Goal: Task Accomplishment & Management: Use online tool/utility

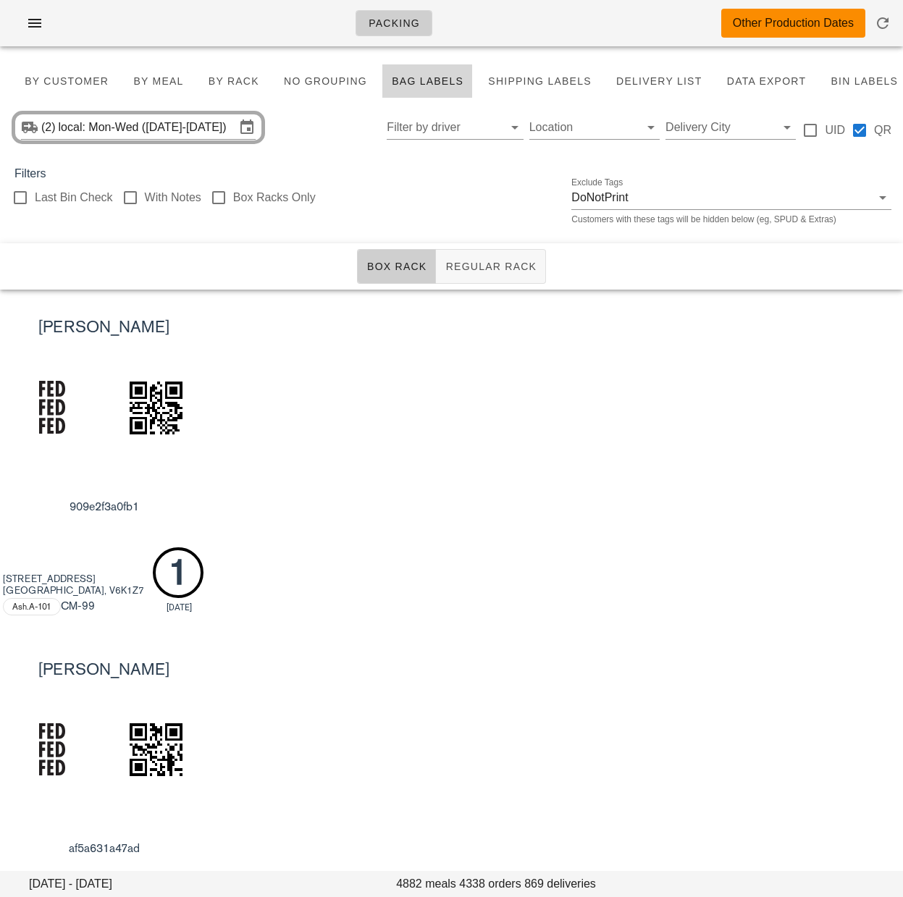
click at [432, 414] on div "Madeleine Nelson 909e2f3a0fb1 3055 West 7th Avenue Vancouver, V6K1Z7 Ash.A-101 …" at bounding box center [451, 461] width 903 height 342
click at [174, 133] on input "local: Mon-Wed (Aug 18-Aug 20)" at bounding box center [147, 127] width 177 height 23
click at [208, 127] on div at bounding box center [451, 448] width 903 height 897
click at [168, 126] on input "local: Mon-Wed (Aug 18-Aug 20)" at bounding box center [147, 127] width 177 height 23
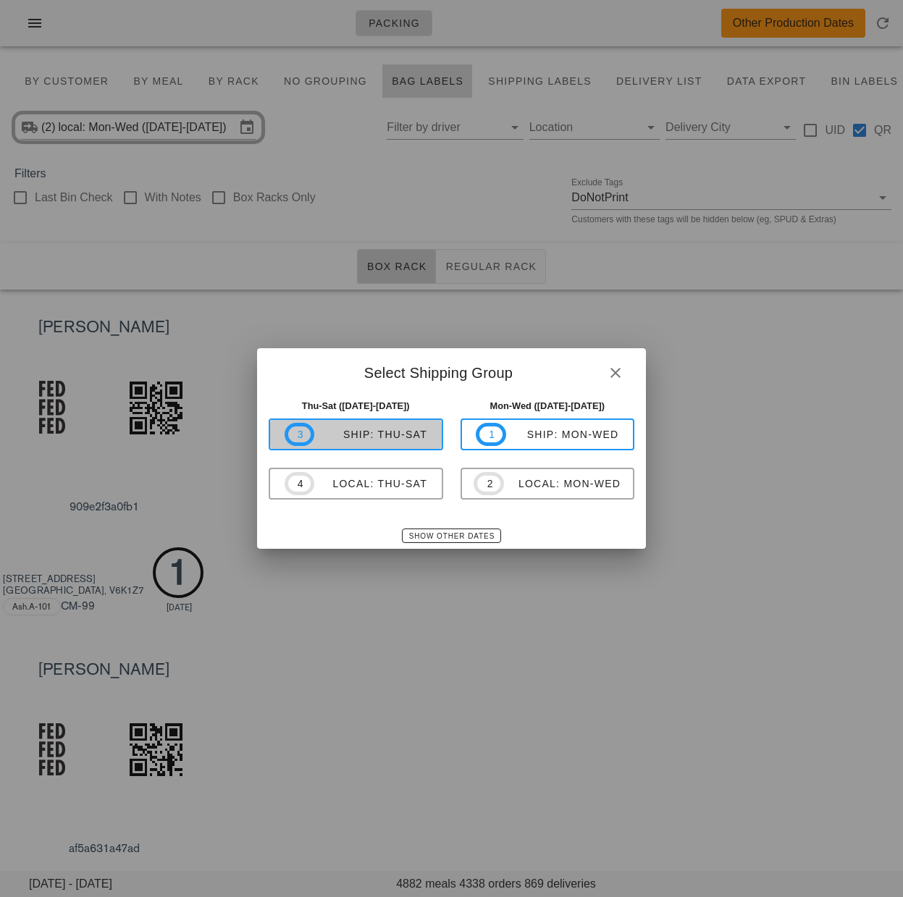
click at [372, 442] on span "3 ship: Thu-Sat" at bounding box center [356, 434] width 143 height 23
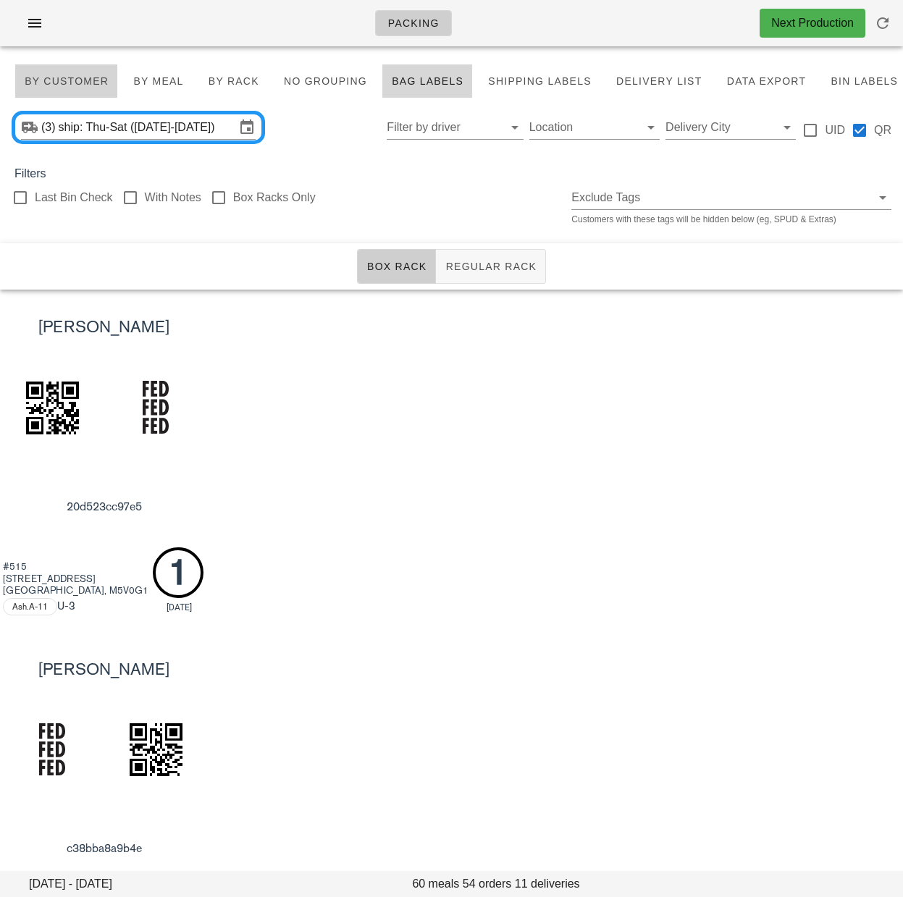
click at [61, 84] on span "By Customer" at bounding box center [66, 81] width 85 height 12
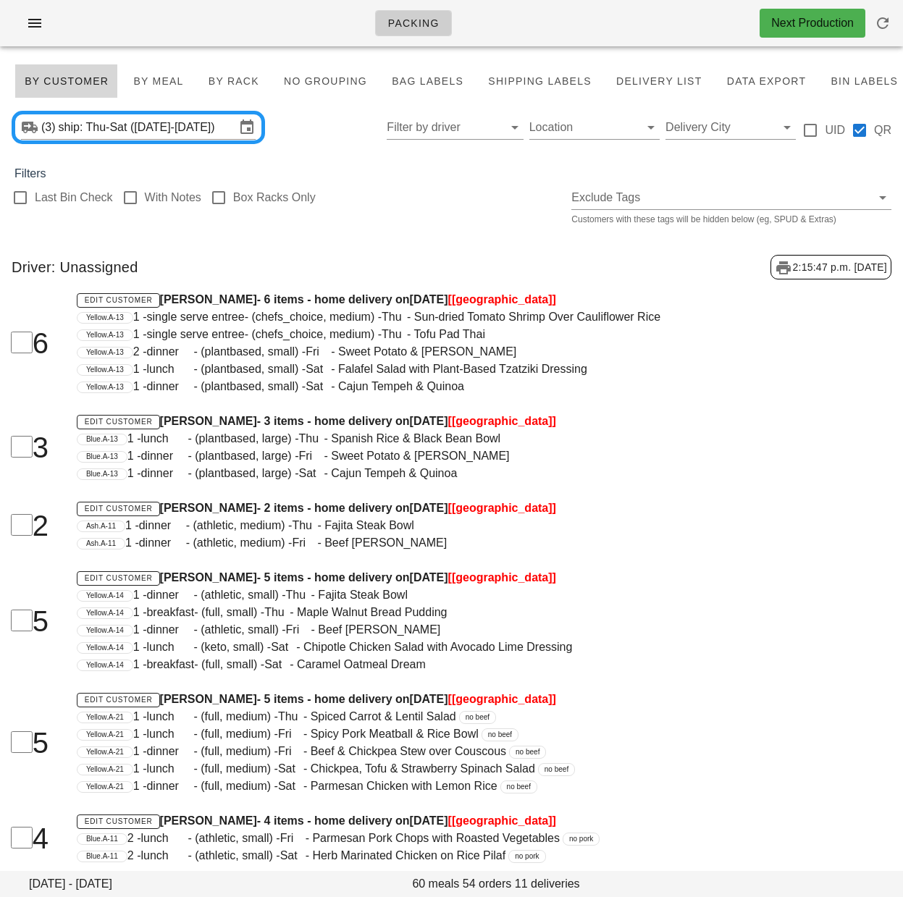
click at [426, 228] on div "Last Bin Check With Notes Box Racks Only Exclude Tags Customers with these tags…" at bounding box center [451, 205] width 903 height 46
click at [326, 278] on div "Driver: Unassigned 2:15:47 p.m. 2025-08-18" at bounding box center [451, 267] width 903 height 48
click at [380, 271] on div "Driver: Unassigned 2:15:47 p.m. 2025-08-18" at bounding box center [451, 267] width 903 height 48
click at [429, 125] on input "Filter by driver" at bounding box center [443, 127] width 113 height 23
click at [418, 140] on div "Unassigned" at bounding box center [456, 139] width 114 height 14
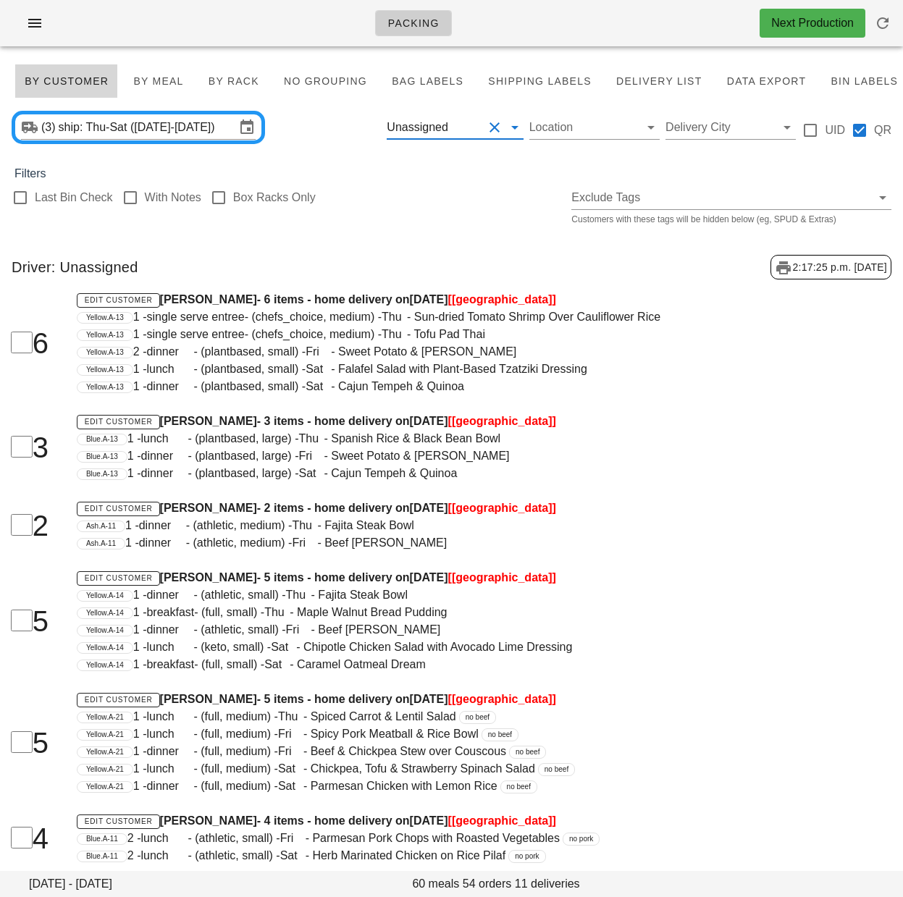
click at [402, 228] on div "Last Bin Check With Notes Box Racks Only Exclude Tags Customers with these tags…" at bounding box center [451, 205] width 903 height 46
click at [410, 80] on span "Bag Labels" at bounding box center [427, 81] width 72 height 12
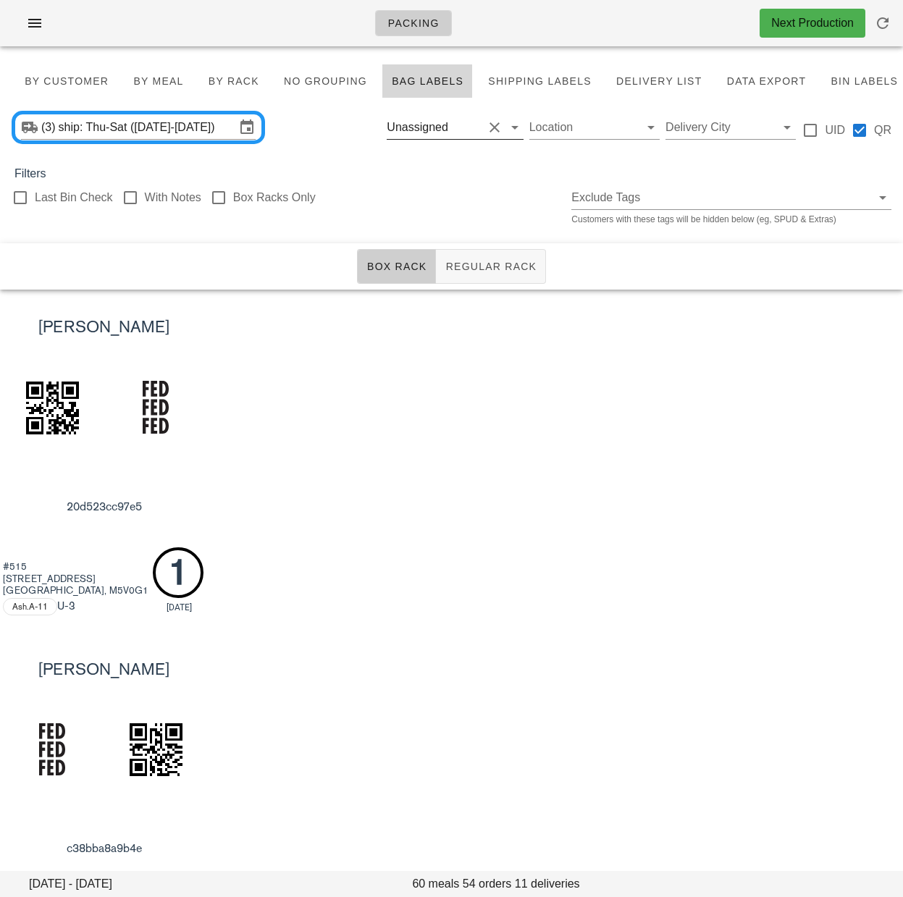
click at [495, 129] on button "Clear Filter by driver" at bounding box center [494, 127] width 17 height 17
click at [466, 182] on div "Filters" at bounding box center [451, 173] width 903 height 17
click at [469, 271] on span "Regular Rack" at bounding box center [490, 267] width 92 height 12
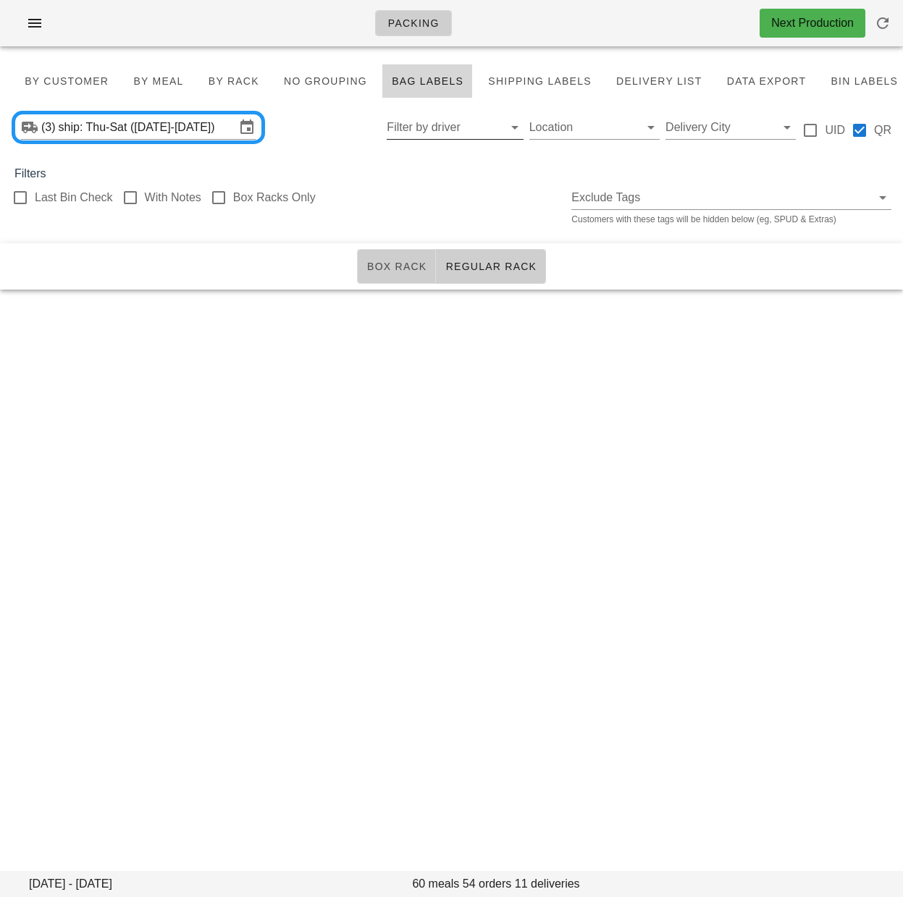
click at [381, 269] on span "Box Rack" at bounding box center [396, 267] width 61 height 12
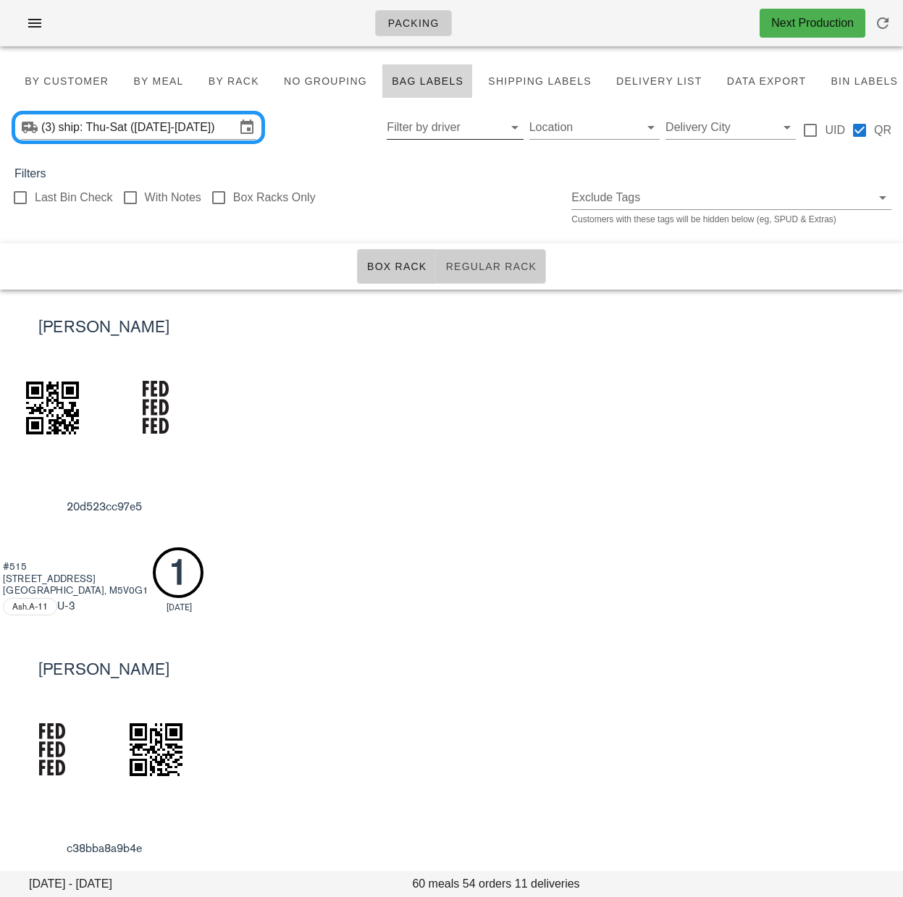
click at [484, 279] on button "Regular Rack" at bounding box center [491, 266] width 110 height 35
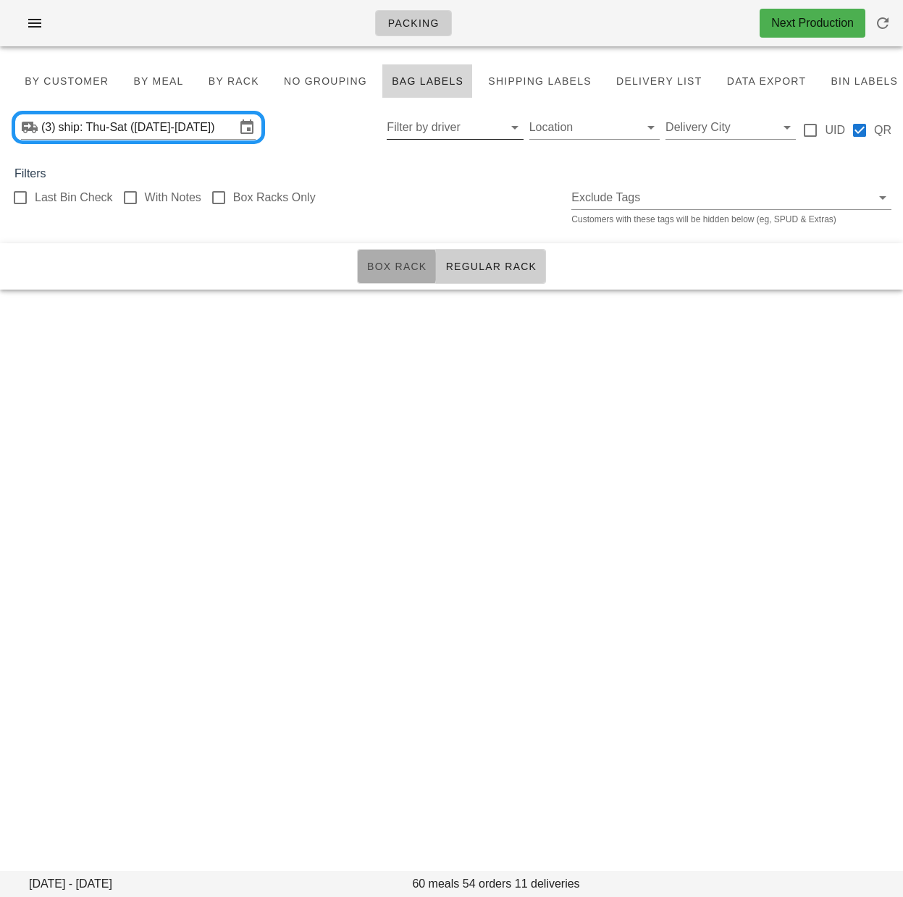
click at [403, 272] on span "Box Rack" at bounding box center [396, 267] width 61 height 12
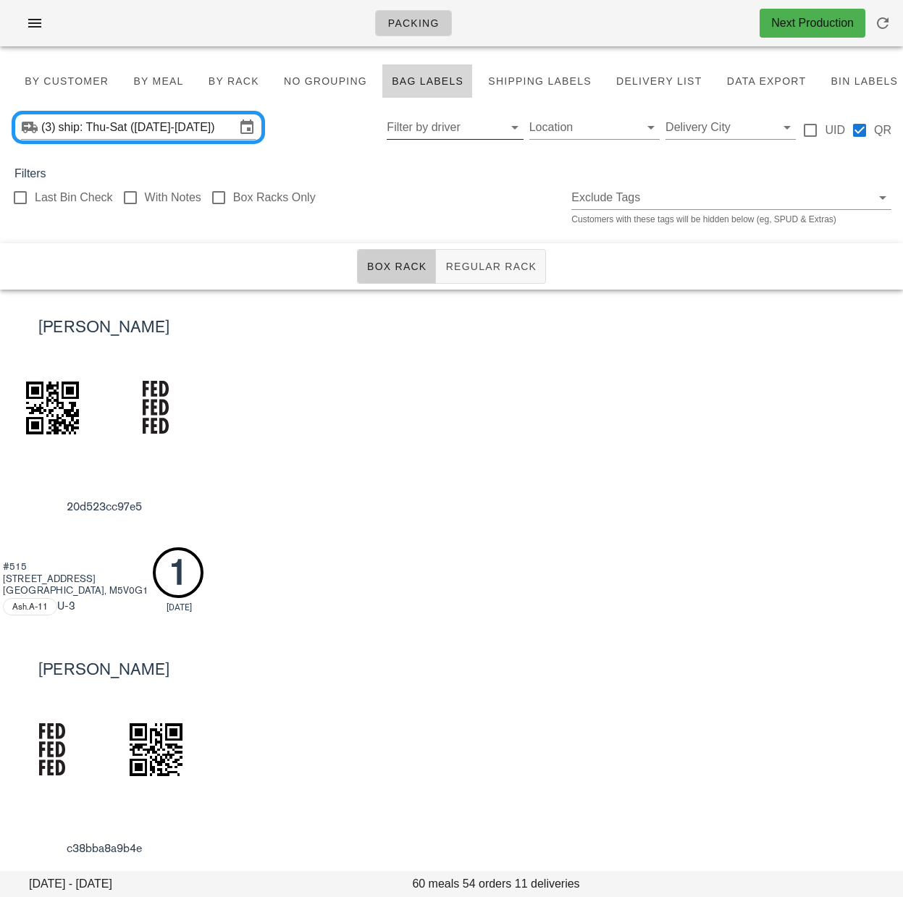
click at [486, 384] on div "[PERSON_NAME] 20d523cc97e5 #[STREET_ADDRESS] Ash.A-11 U -3 1 [DATE]" at bounding box center [451, 461] width 903 height 342
click at [434, 554] on div "[PERSON_NAME] 20d523cc97e5 #[STREET_ADDRESS] Ash.A-11 U -3 1 [DATE]" at bounding box center [451, 461] width 903 height 342
click at [417, 180] on div "Filters" at bounding box center [451, 173] width 903 height 17
click at [86, 85] on span "By Customer" at bounding box center [66, 81] width 85 height 12
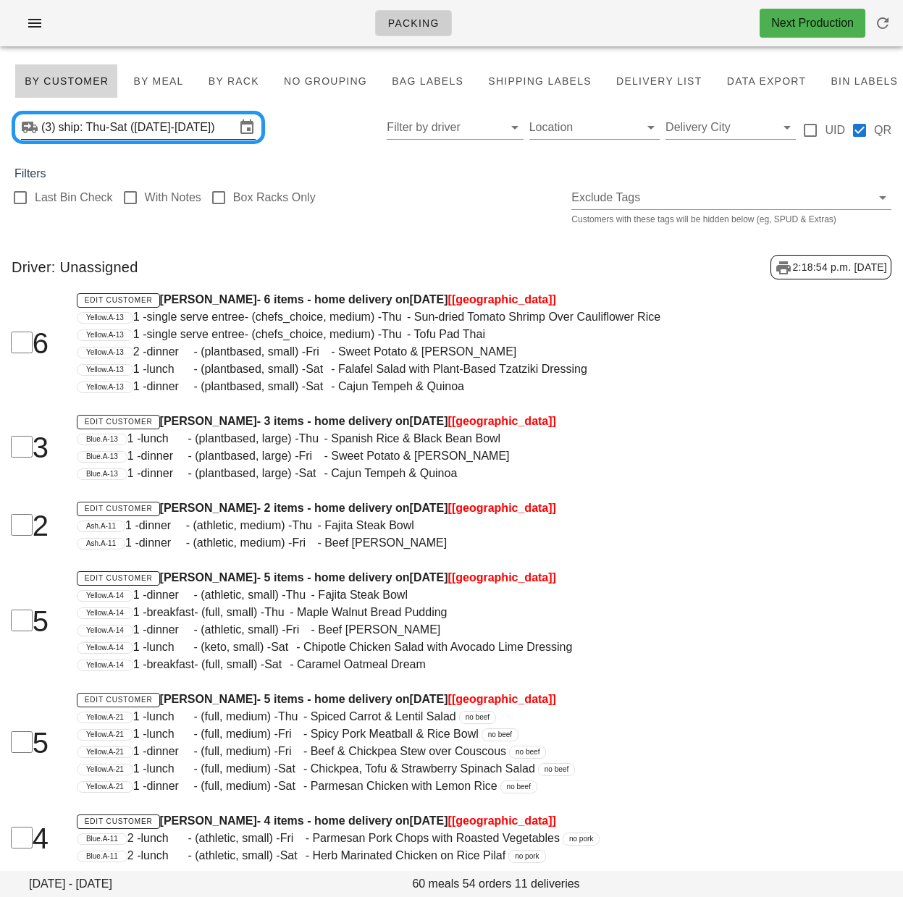
click at [119, 123] on input "ship: Thu-Sat ([DATE]-[DATE])" at bounding box center [147, 127] width 177 height 23
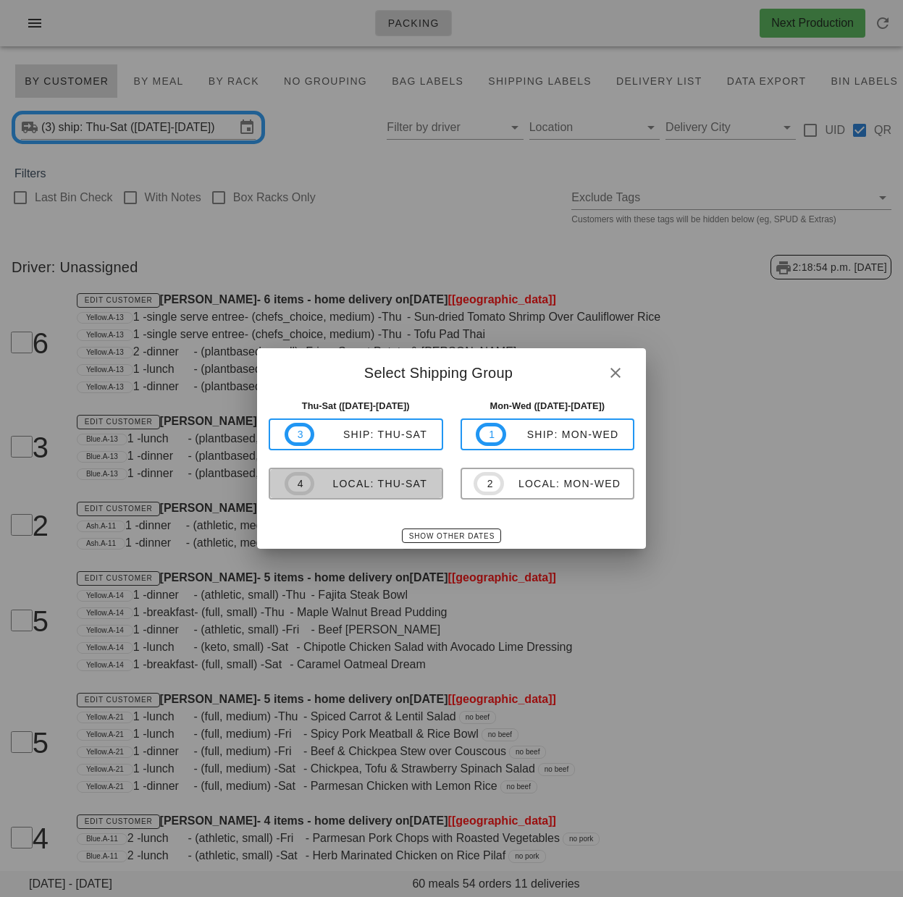
click at [379, 492] on span "4 local: Thu-Sat" at bounding box center [356, 483] width 143 height 23
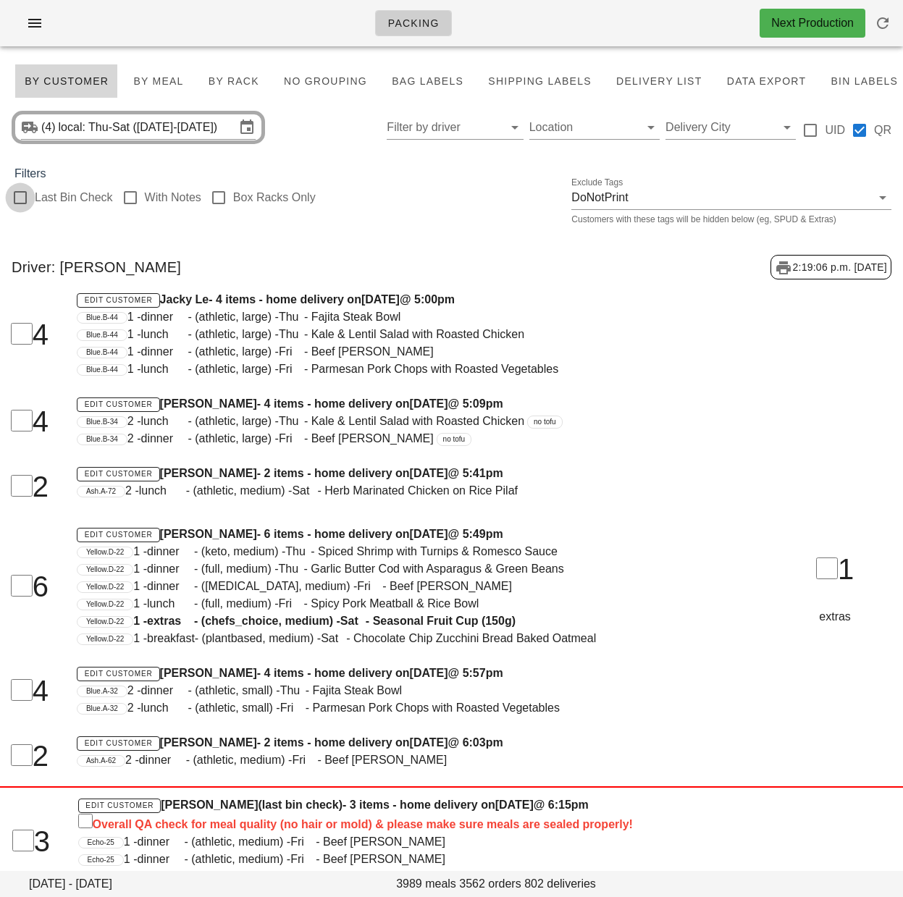
click at [16, 201] on div at bounding box center [20, 197] width 25 height 25
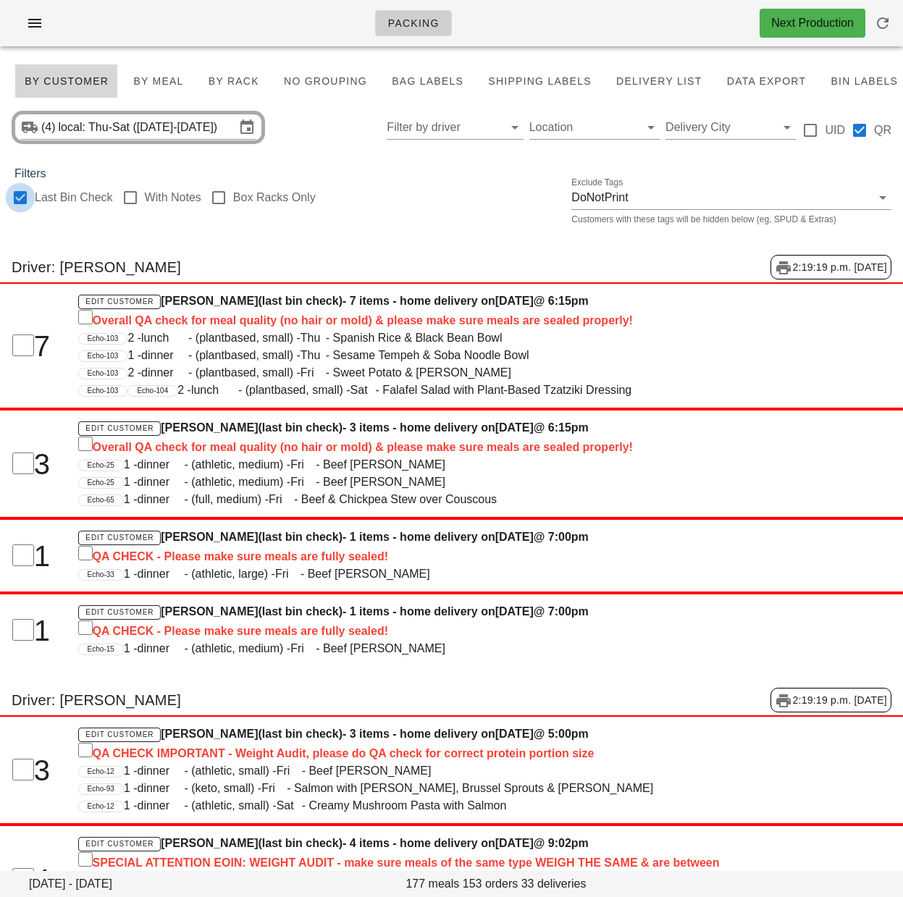
checkbox input "true"
click at [232, 77] on span "By Rack" at bounding box center [233, 81] width 51 height 12
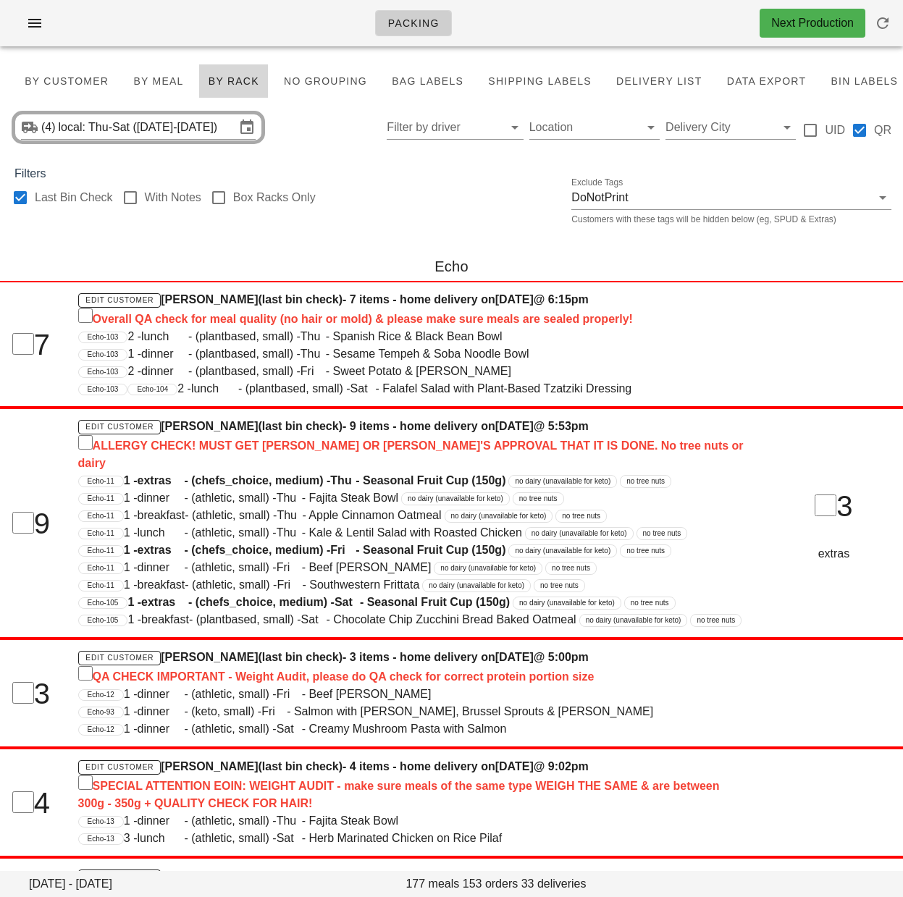
click at [445, 178] on div "Filters" at bounding box center [451, 173] width 903 height 17
